Goal: Information Seeking & Learning: Find specific fact

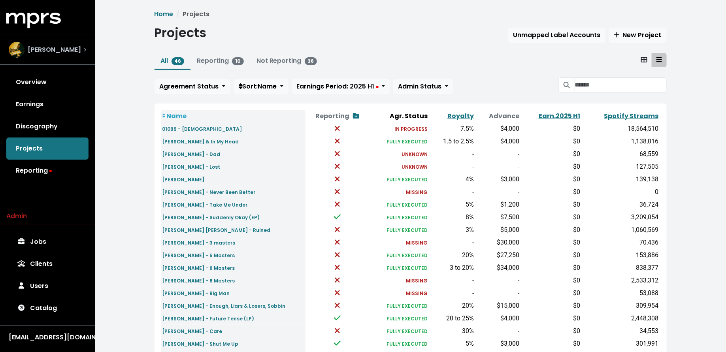
click at [65, 55] on span "[PERSON_NAME]" at bounding box center [54, 49] width 53 height 9
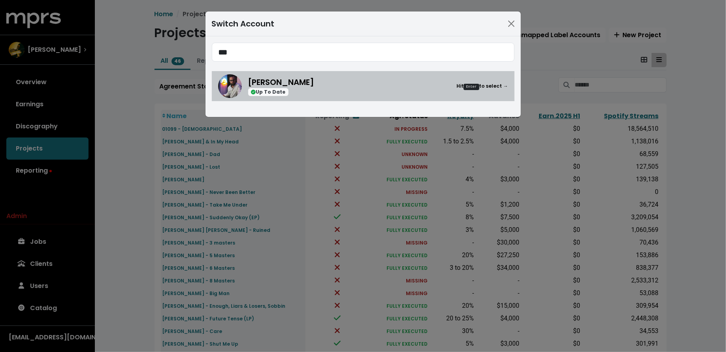
type input "***"
click at [340, 97] on div "[PERSON_NAME] Up To Date Hit Enter to select →" at bounding box center [363, 86] width 290 height 24
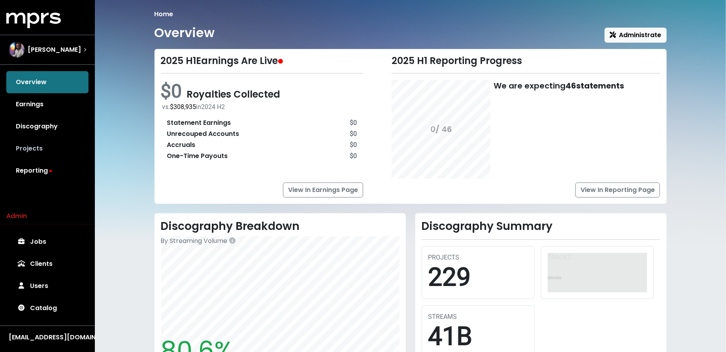
click at [65, 140] on link "Projects" at bounding box center [47, 149] width 82 height 22
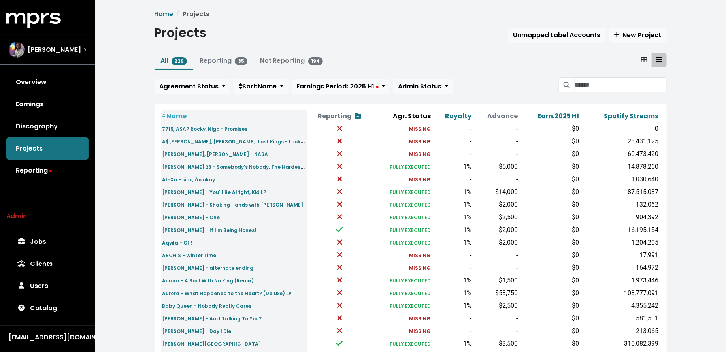
click at [642, 62] on icon at bounding box center [644, 60] width 6 height 6
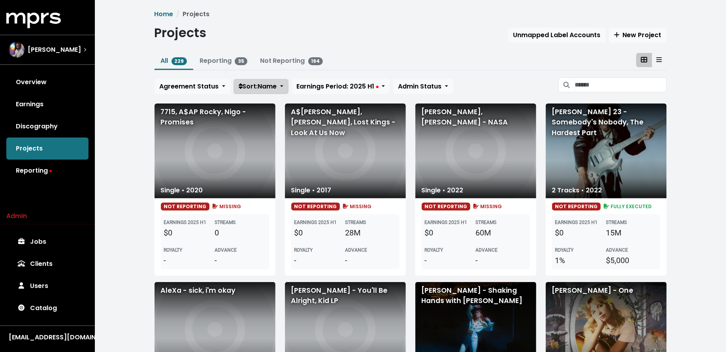
click at [274, 88] on span "Sort: Name" at bounding box center [258, 86] width 38 height 9
click at [271, 87] on span "Sort: Name" at bounding box center [258, 86] width 38 height 9
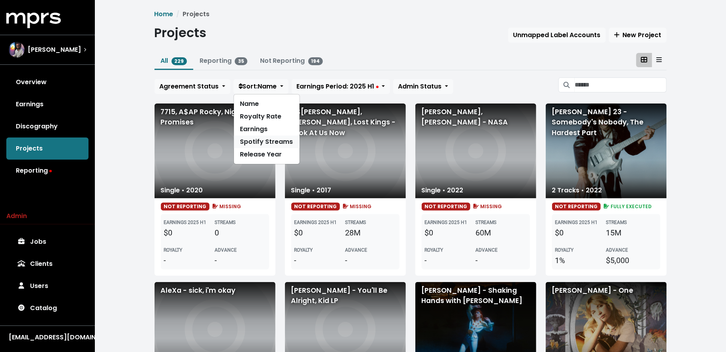
click at [268, 137] on link "Spotify Streams" at bounding box center [267, 142] width 66 height 13
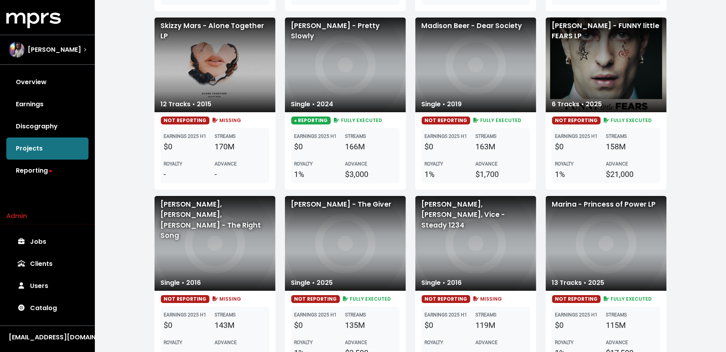
scroll to position [1224, 0]
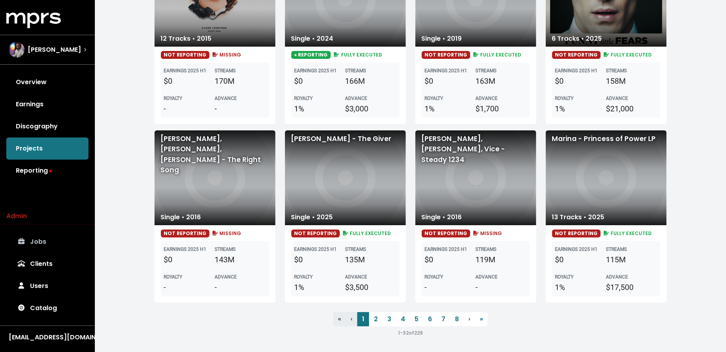
click at [29, 245] on link "Jobs" at bounding box center [47, 242] width 82 height 22
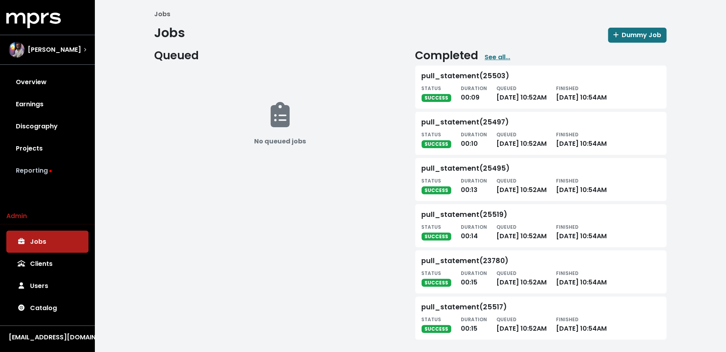
click at [57, 167] on link "Reporting" at bounding box center [47, 171] width 82 height 22
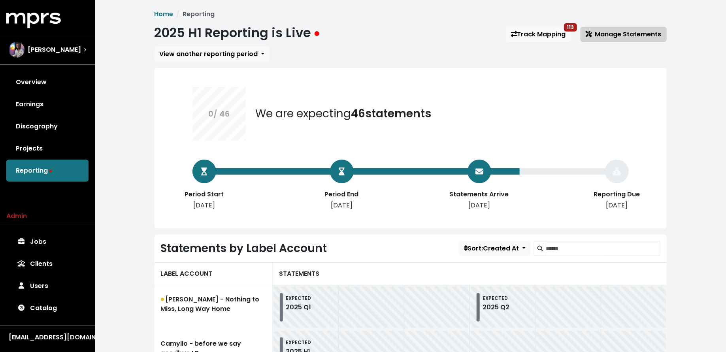
click at [638, 39] on button "Manage Statements" at bounding box center [624, 34] width 86 height 15
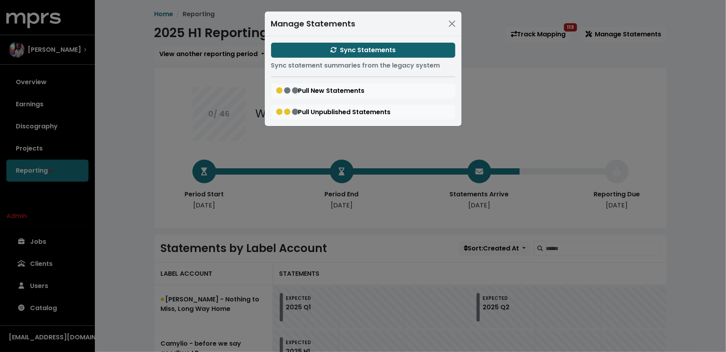
click at [312, 45] on button "Sync Statements" at bounding box center [363, 50] width 184 height 15
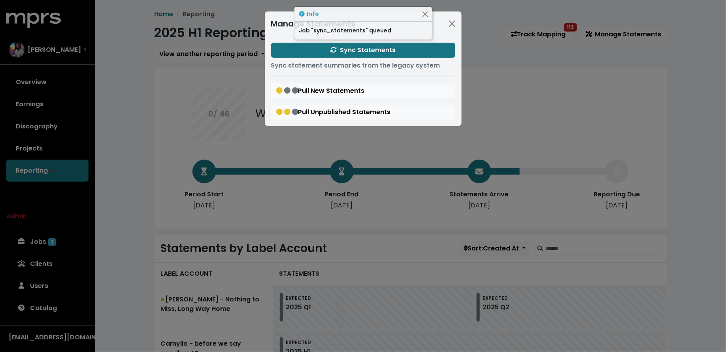
click at [129, 144] on div "Manage Statements Sync Statements Sync statement summaries from the legacy syst…" at bounding box center [363, 176] width 726 height 352
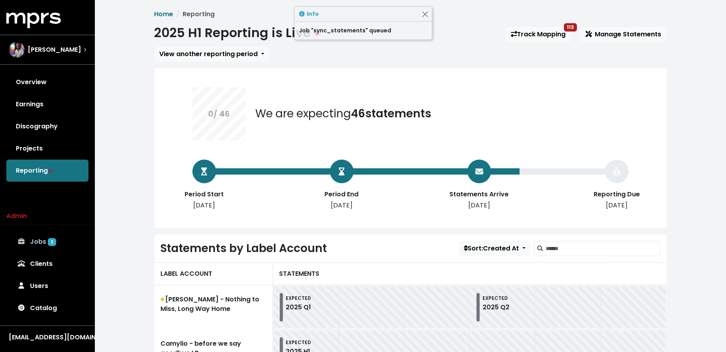
click at [55, 236] on link "Jobs 1" at bounding box center [47, 242] width 82 height 22
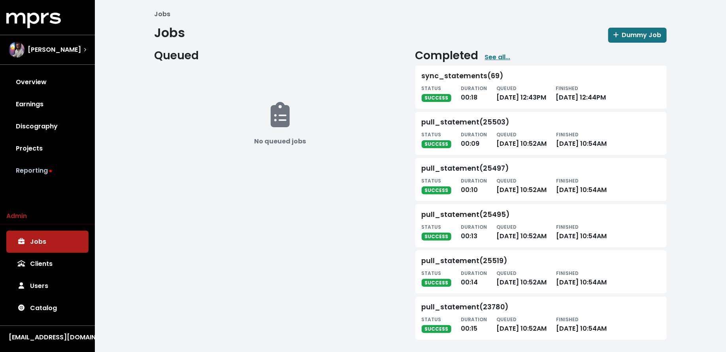
click at [63, 165] on link "Reporting" at bounding box center [47, 171] width 82 height 22
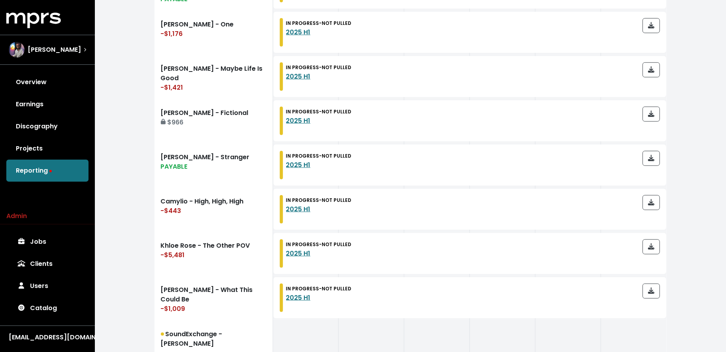
scroll to position [490, 0]
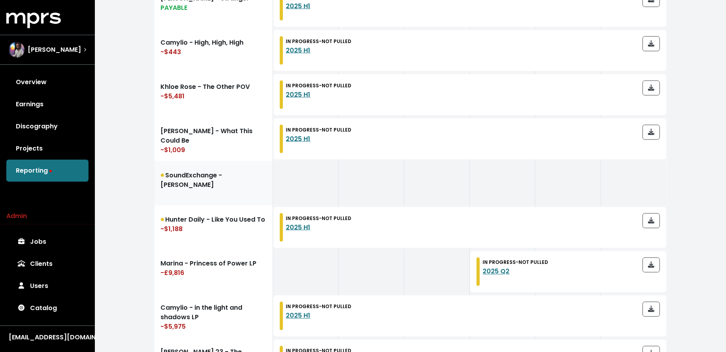
click at [188, 184] on link "SoundExchange - [PERSON_NAME]" at bounding box center [214, 183] width 119 height 44
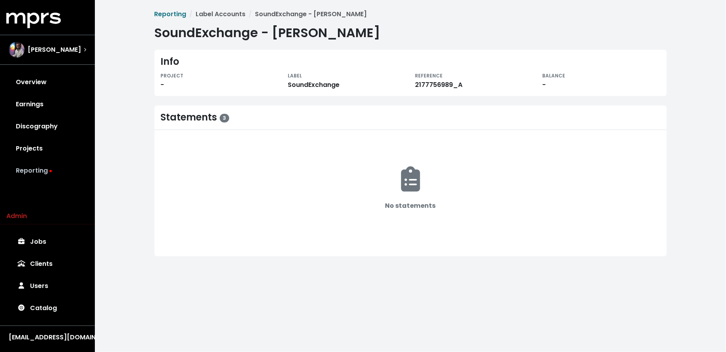
click at [32, 161] on link "Reporting" at bounding box center [47, 171] width 82 height 22
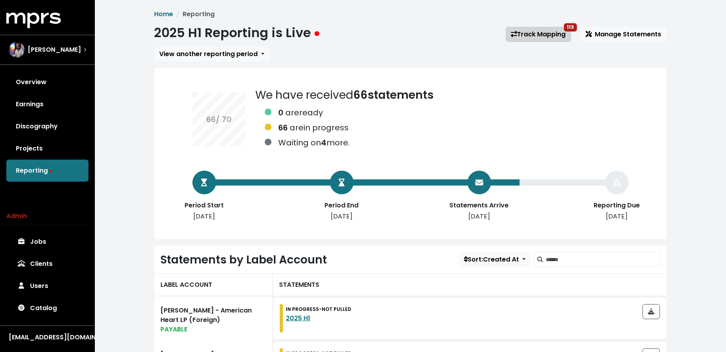
click at [515, 38] on link "Track Mapping 113" at bounding box center [538, 34] width 65 height 15
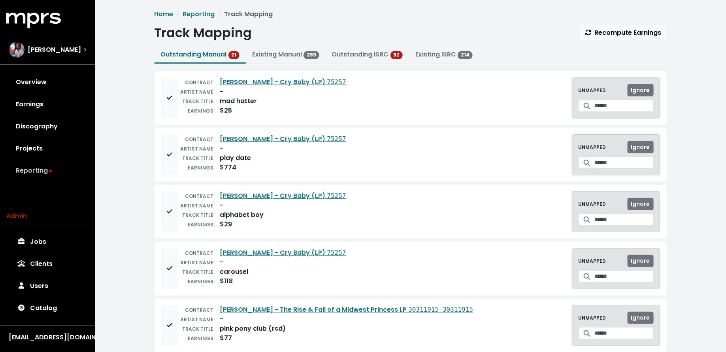
click at [77, 163] on link "Reporting" at bounding box center [47, 171] width 82 height 22
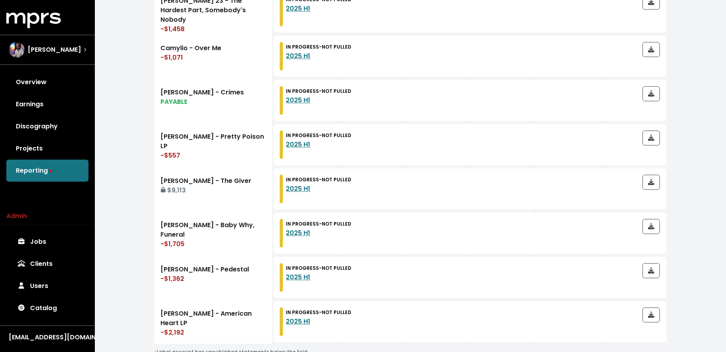
scroll to position [905, 0]
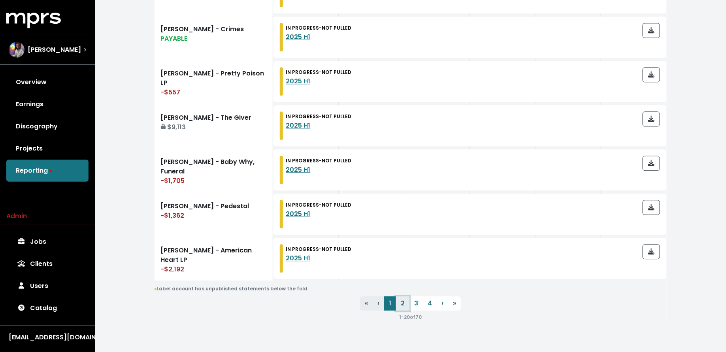
click at [402, 299] on link "2" at bounding box center [402, 304] width 13 height 14
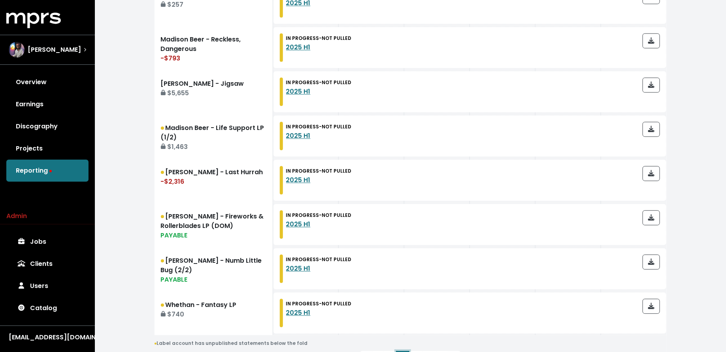
scroll to position [905, 0]
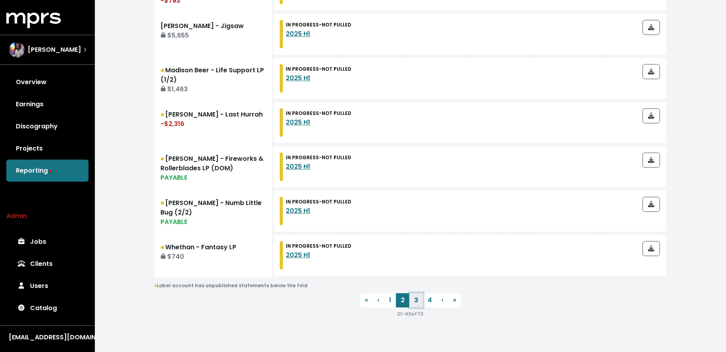
click at [418, 302] on link "3" at bounding box center [416, 300] width 13 height 14
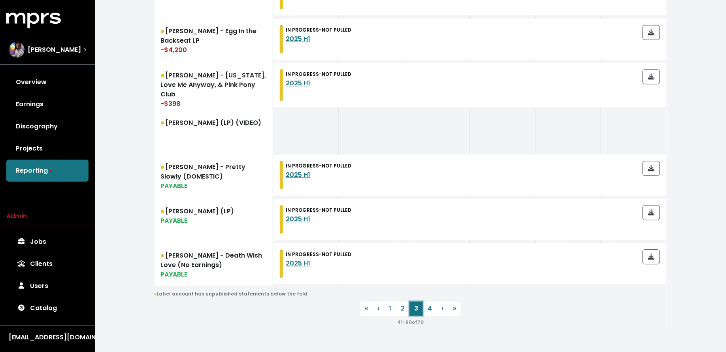
scroll to position [908, 0]
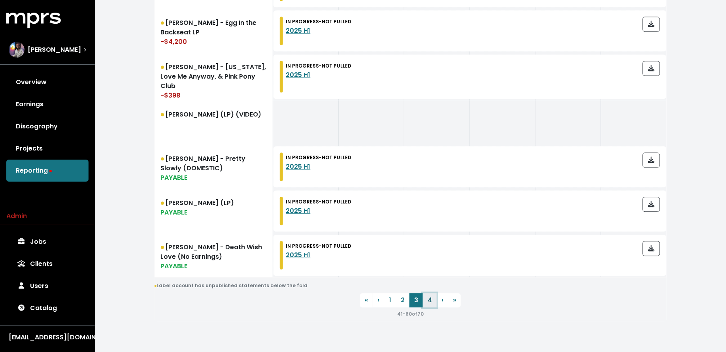
click at [431, 301] on link "4" at bounding box center [430, 300] width 14 height 14
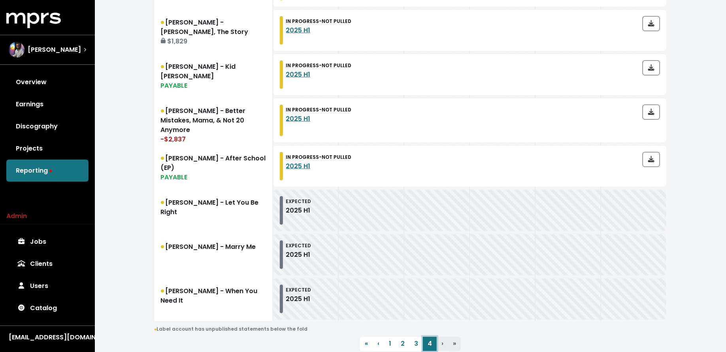
scroll to position [462, 0]
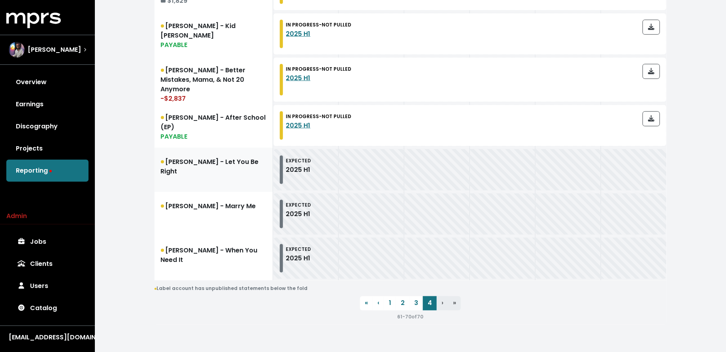
click at [174, 178] on link "[PERSON_NAME] - Let You Be Right" at bounding box center [214, 170] width 119 height 44
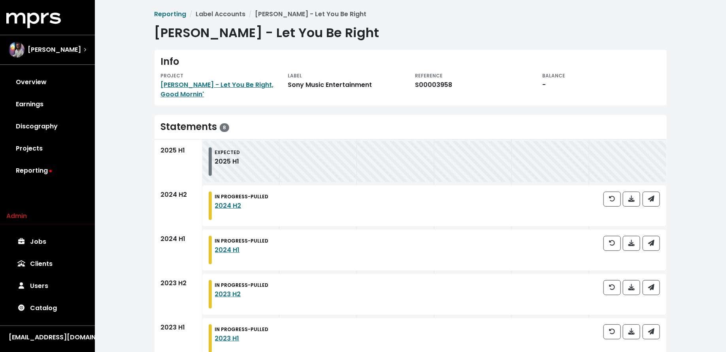
click at [422, 85] on div "S00003958" at bounding box center [475, 84] width 118 height 9
copy div "S00003958"
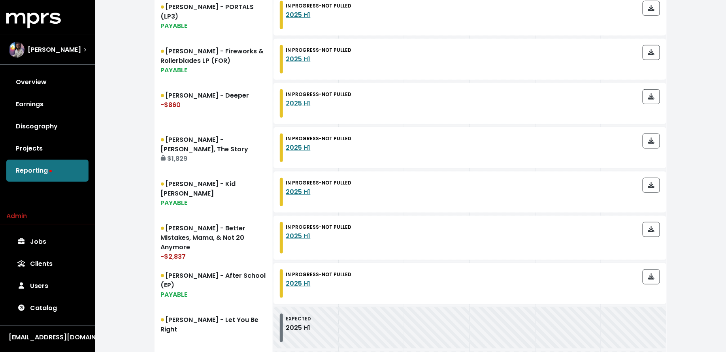
scroll to position [462, 0]
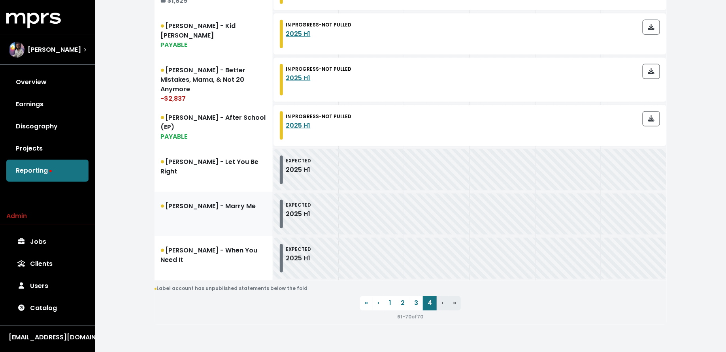
click at [186, 215] on link "[PERSON_NAME] - Marry Me" at bounding box center [214, 214] width 119 height 44
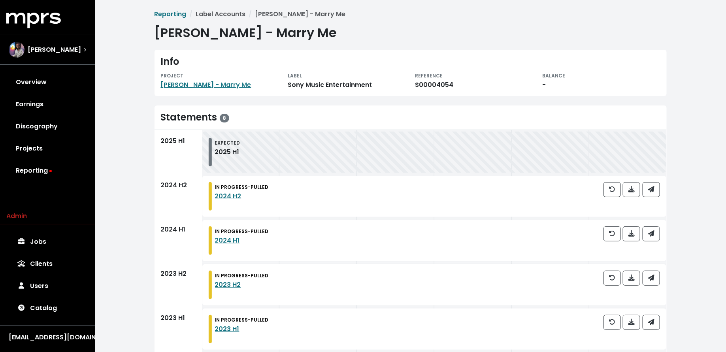
click at [437, 85] on div "S00004054" at bounding box center [475, 84] width 118 height 9
copy div "S00004054"
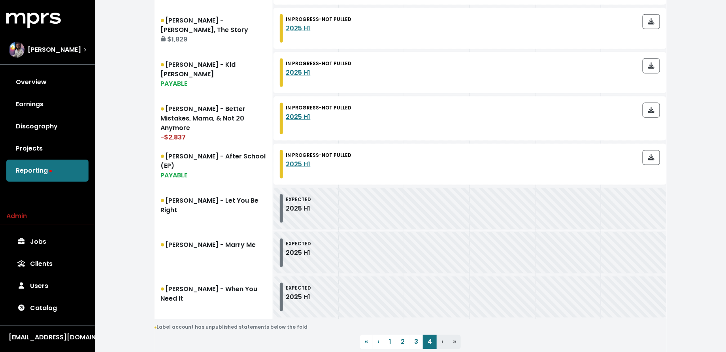
scroll to position [462, 0]
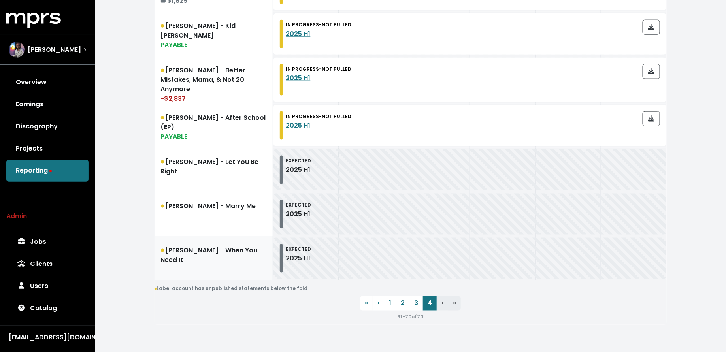
click at [205, 254] on link "[PERSON_NAME] - When You Need It" at bounding box center [214, 258] width 119 height 44
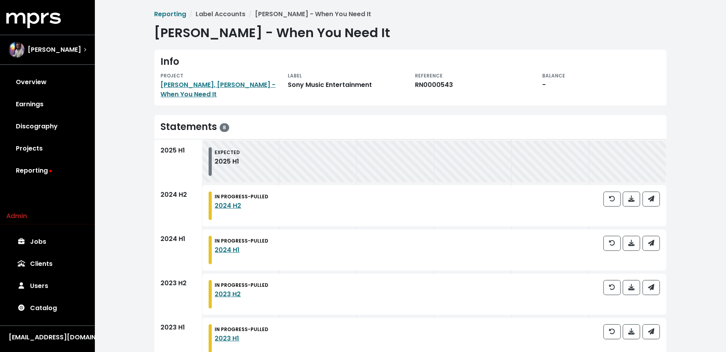
click at [439, 85] on div "RN0000543" at bounding box center [475, 84] width 118 height 9
copy div "RN0000543"
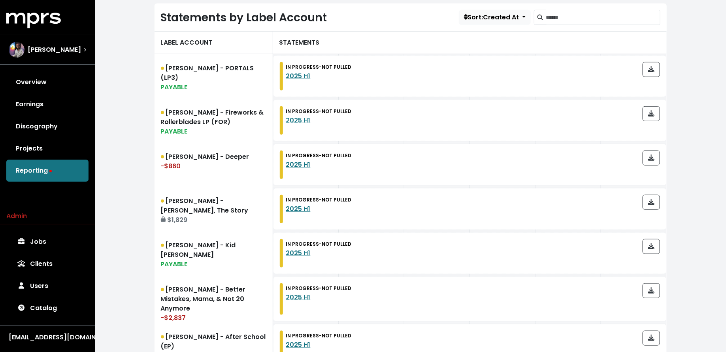
scroll to position [462, 0]
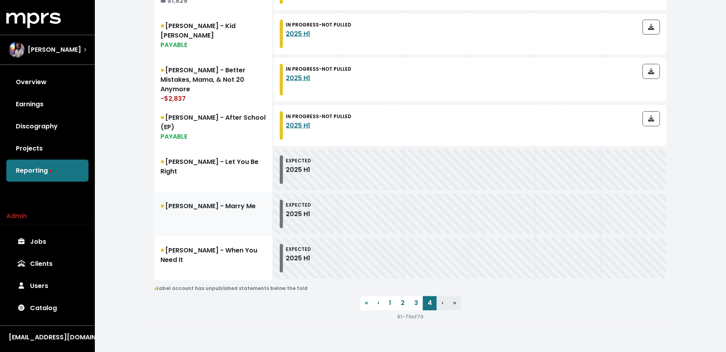
click at [202, 216] on link "[PERSON_NAME] - Marry Me" at bounding box center [214, 214] width 119 height 44
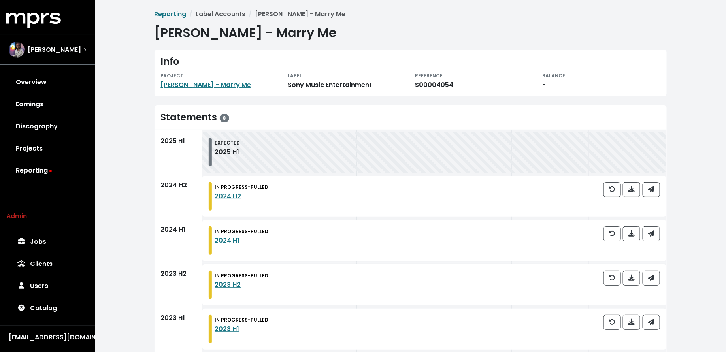
click at [433, 83] on div "S00004054" at bounding box center [475, 84] width 118 height 9
copy div "S00004054"
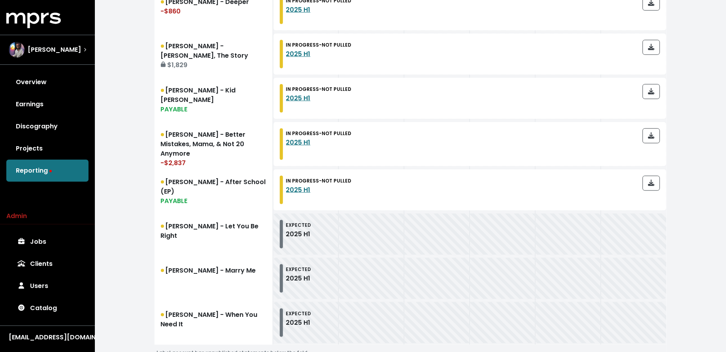
scroll to position [462, 0]
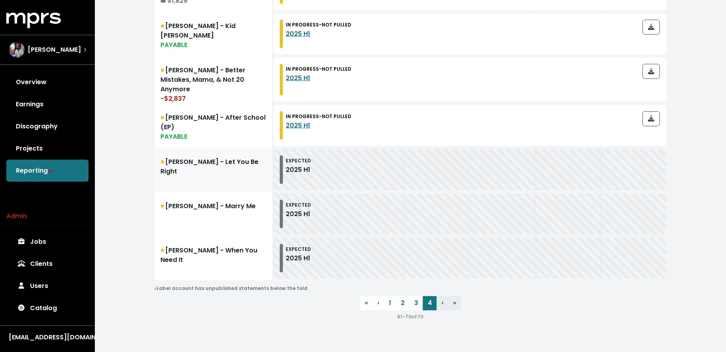
click at [215, 175] on link "[PERSON_NAME] - Let You Be Right" at bounding box center [214, 170] width 119 height 44
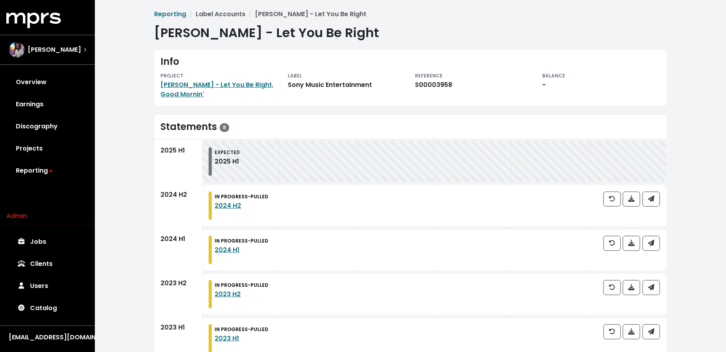
click at [444, 85] on div "S00003958" at bounding box center [475, 84] width 118 height 9
copy div "S00003958"
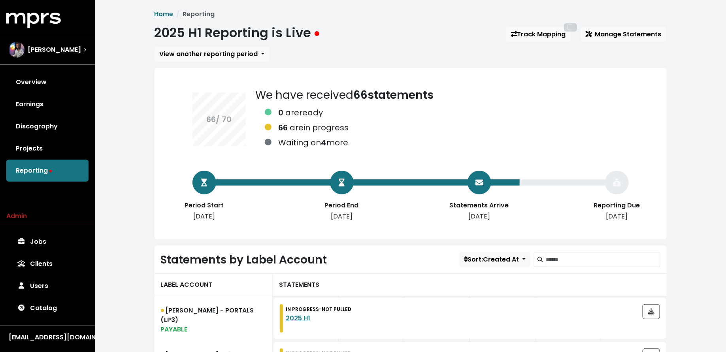
scroll to position [462, 0]
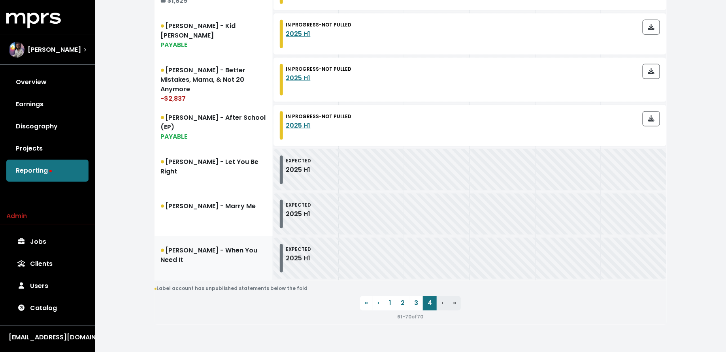
click at [221, 255] on link "[PERSON_NAME] - When You Need It" at bounding box center [214, 258] width 119 height 44
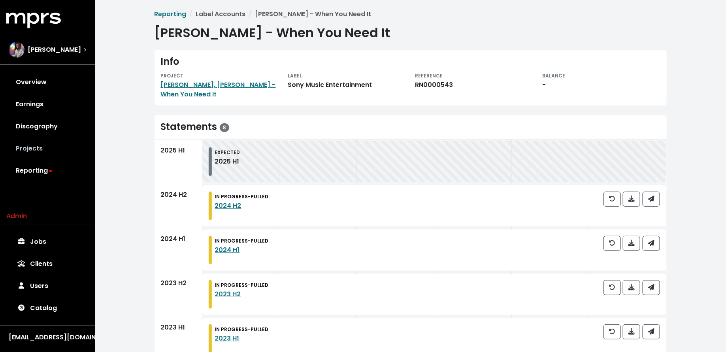
click at [65, 146] on link "Projects" at bounding box center [47, 149] width 82 height 22
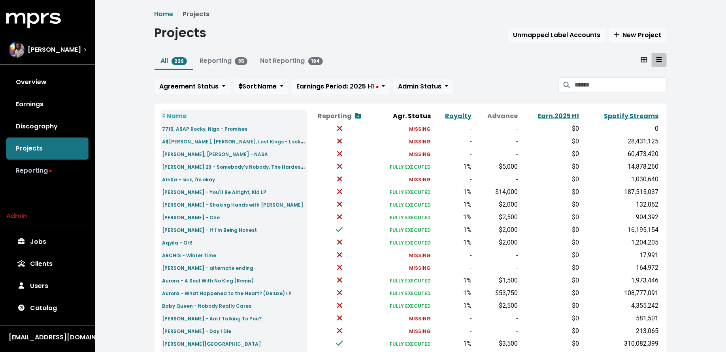
click at [64, 164] on link "Reporting" at bounding box center [47, 171] width 82 height 22
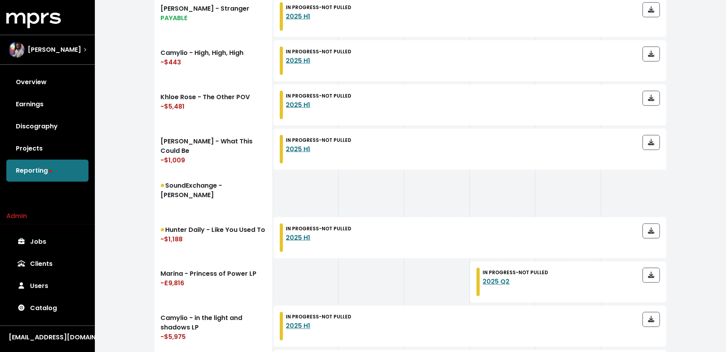
scroll to position [480, 0]
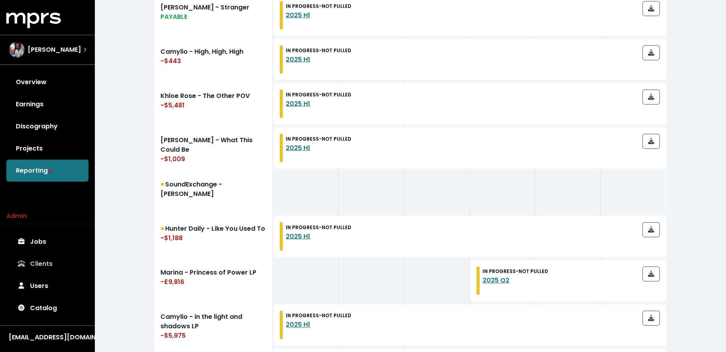
click at [64, 254] on link "Clients" at bounding box center [47, 264] width 82 height 22
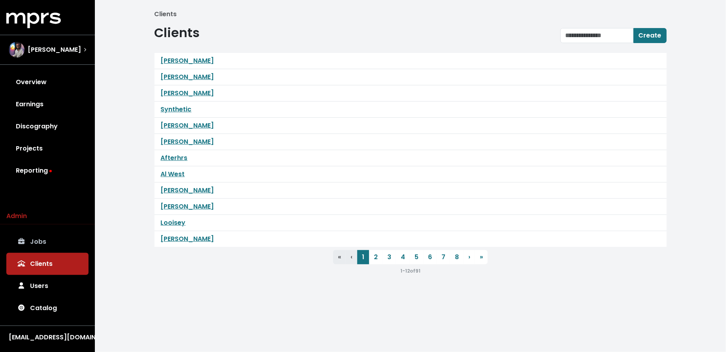
click at [62, 241] on link "Jobs" at bounding box center [47, 242] width 82 height 22
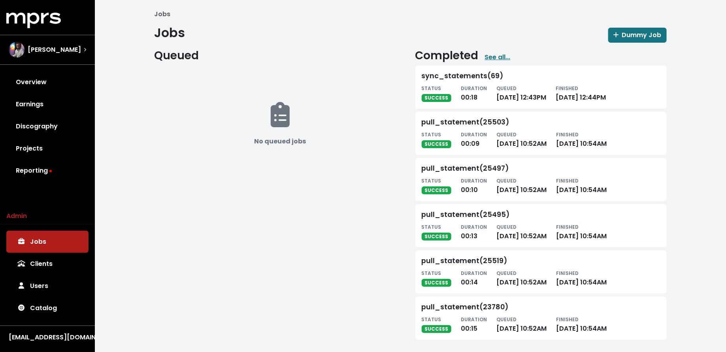
click at [58, 184] on div "MPRS Logo [PERSON_NAME] Overview Earnings Discography Projects Reporting Admin …" at bounding box center [47, 179] width 95 height 333
click at [58, 171] on link "Reporting" at bounding box center [47, 171] width 82 height 22
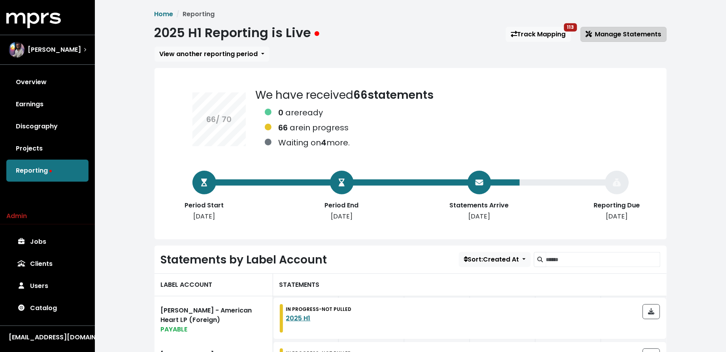
click at [622, 34] on span "Manage Statements" at bounding box center [624, 34] width 76 height 9
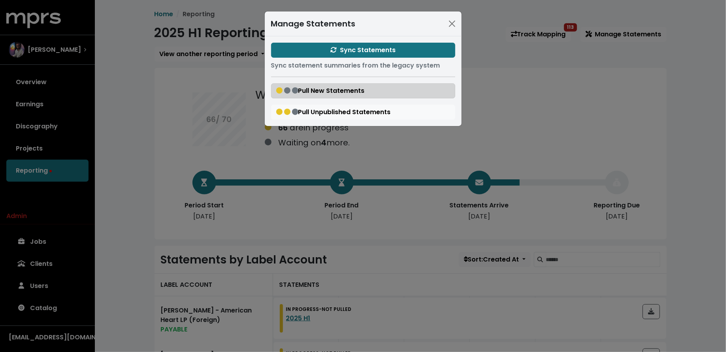
click at [350, 89] on span "Pull New Statements" at bounding box center [320, 90] width 89 height 9
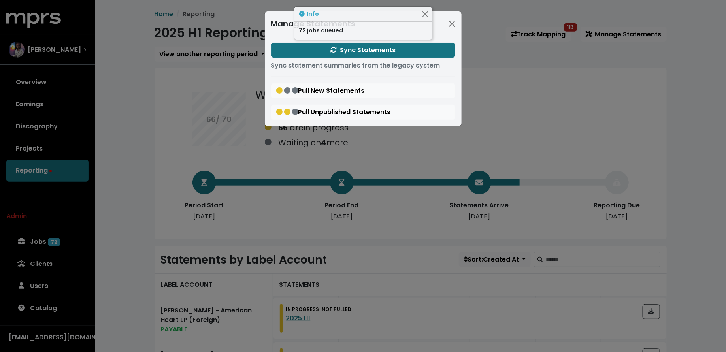
click at [148, 138] on div "Manage Statements Sync Statements Sync statement summaries from the legacy syst…" at bounding box center [363, 176] width 726 height 352
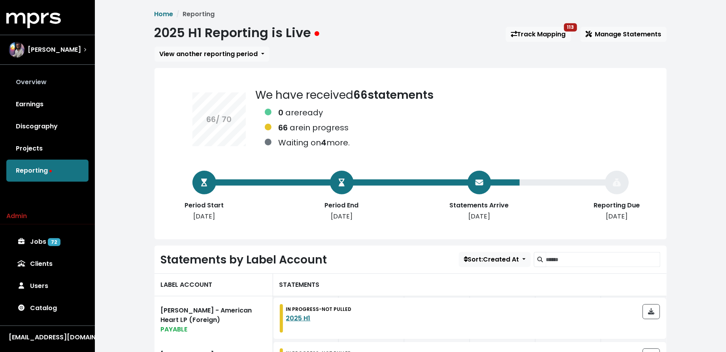
click at [64, 80] on link "Overview" at bounding box center [47, 82] width 82 height 22
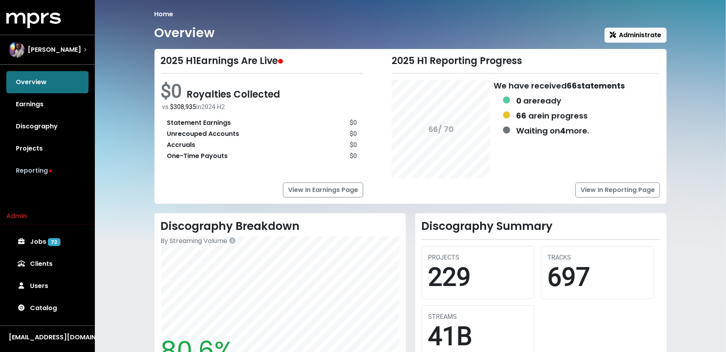
click at [51, 163] on link "Reporting" at bounding box center [47, 171] width 82 height 22
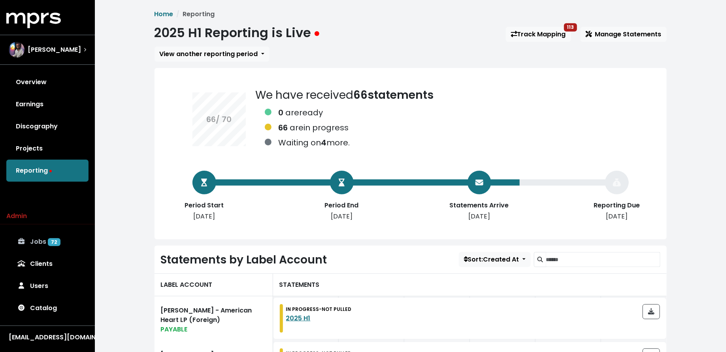
click at [68, 240] on link "Jobs 72" at bounding box center [47, 242] width 82 height 22
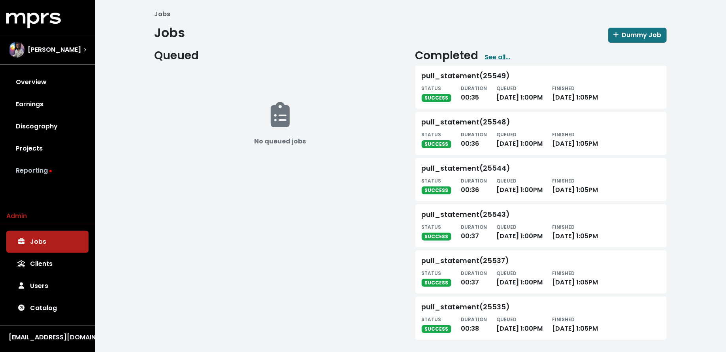
click at [61, 170] on link "Reporting" at bounding box center [47, 171] width 82 height 22
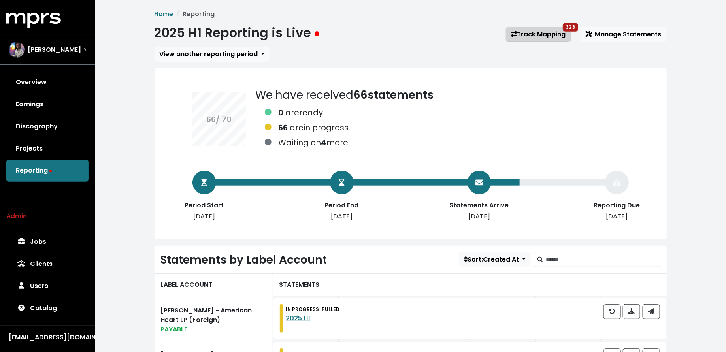
click at [515, 36] on icon at bounding box center [514, 34] width 6 height 6
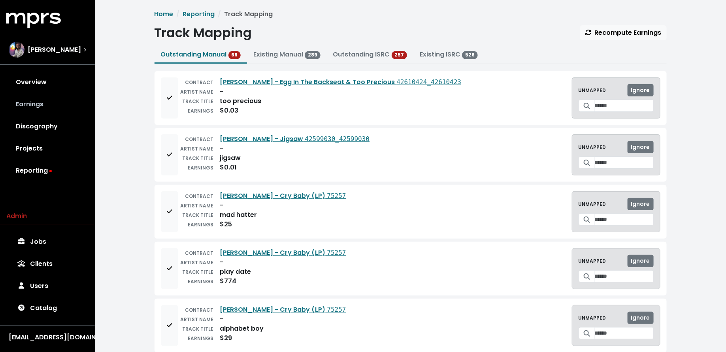
click at [53, 101] on link "Earnings" at bounding box center [47, 104] width 82 height 22
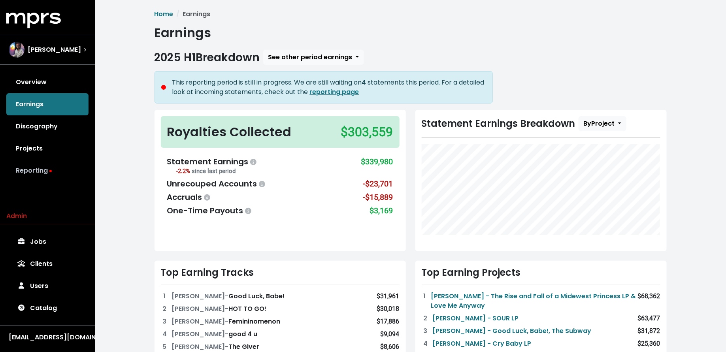
click at [60, 172] on link "Reporting" at bounding box center [47, 171] width 82 height 22
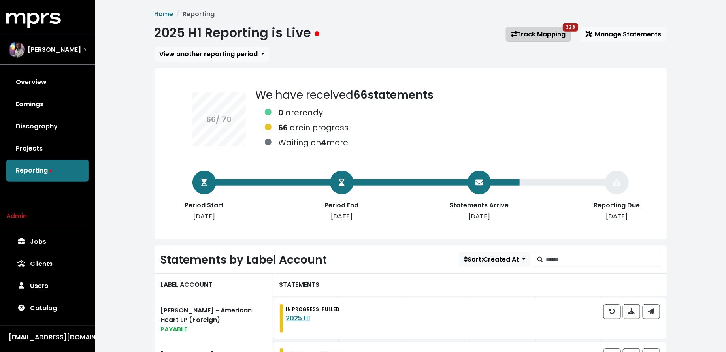
click at [546, 35] on link "Track Mapping 323" at bounding box center [538, 34] width 65 height 15
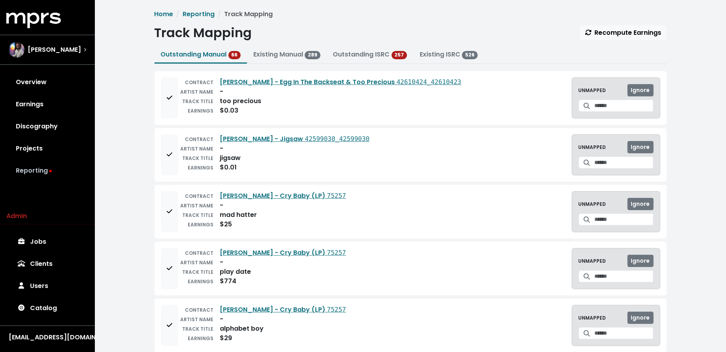
click at [30, 167] on link "Reporting" at bounding box center [47, 171] width 82 height 22
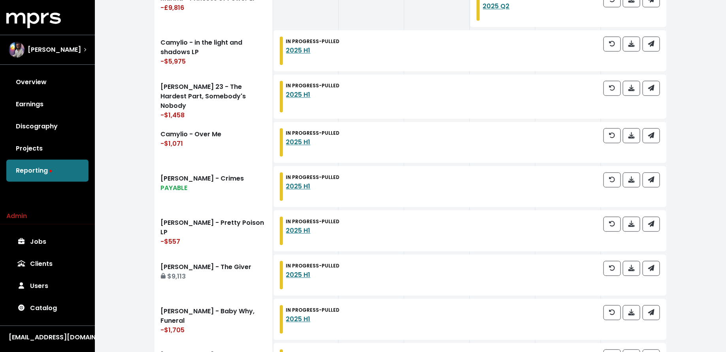
scroll to position [905, 0]
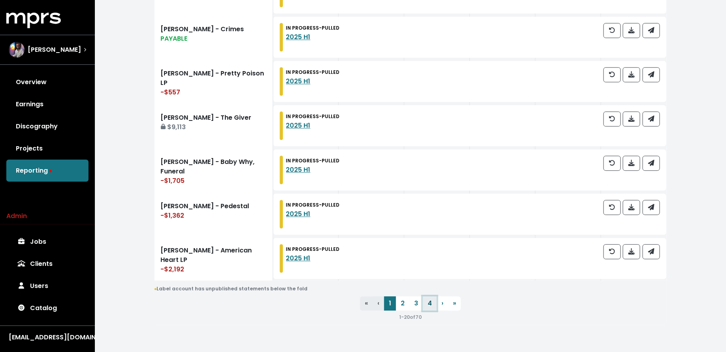
click at [426, 299] on link "4" at bounding box center [430, 304] width 14 height 14
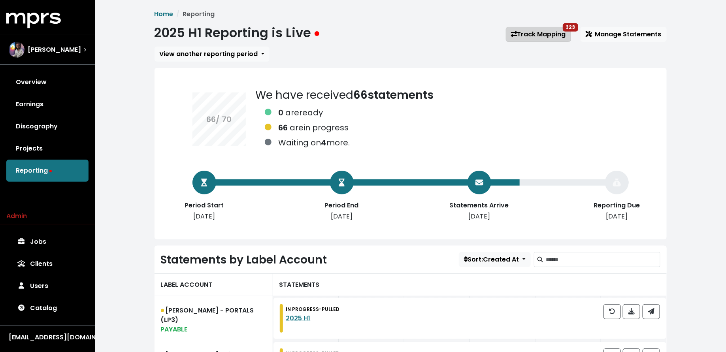
click at [542, 38] on link "Track Mapping 323" at bounding box center [538, 34] width 65 height 15
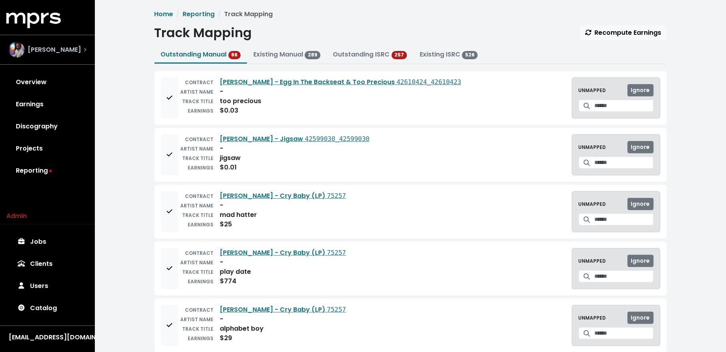
click at [76, 42] on div "[PERSON_NAME]" at bounding box center [45, 50] width 72 height 16
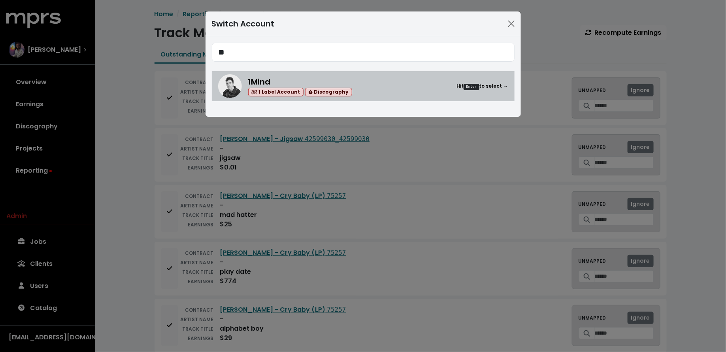
type input "**"
click at [303, 79] on div "1Mind 1 Label Account Discography" at bounding box center [300, 86] width 104 height 21
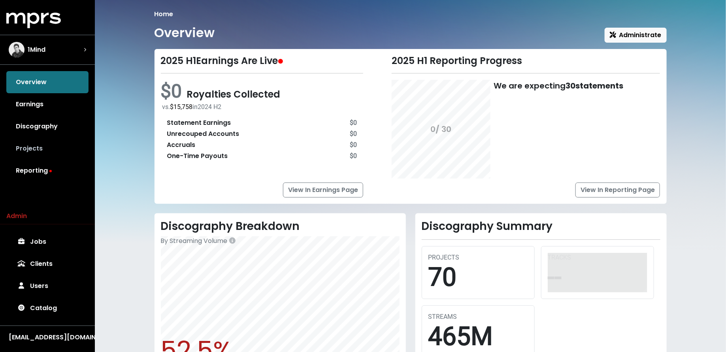
click at [44, 148] on link "Projects" at bounding box center [47, 149] width 82 height 22
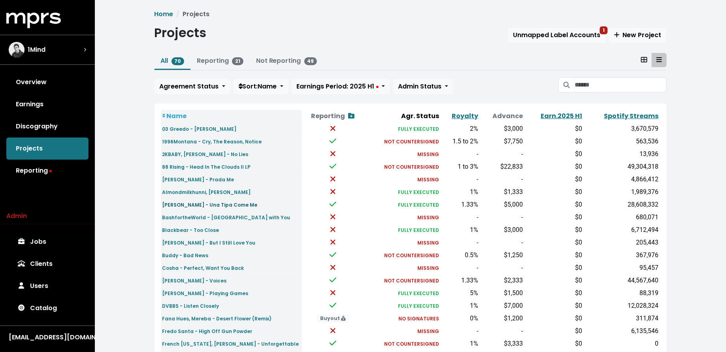
click at [178, 206] on small "[PERSON_NAME] - Una Tipa Come Me" at bounding box center [210, 205] width 95 height 7
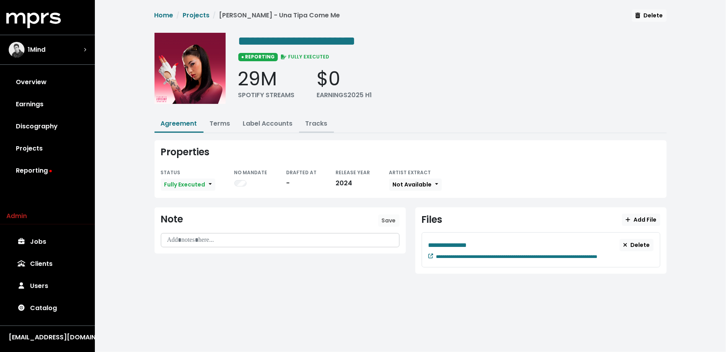
click at [316, 123] on link "Tracks" at bounding box center [317, 123] width 22 height 9
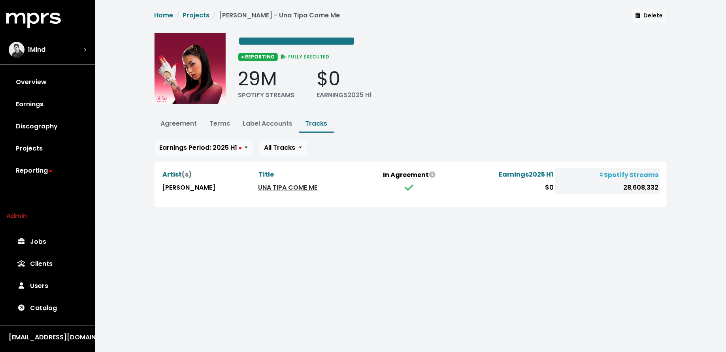
click at [258, 186] on link "UNA TIPA COME ME" at bounding box center [287, 187] width 59 height 9
